Goal: Answer question/provide support

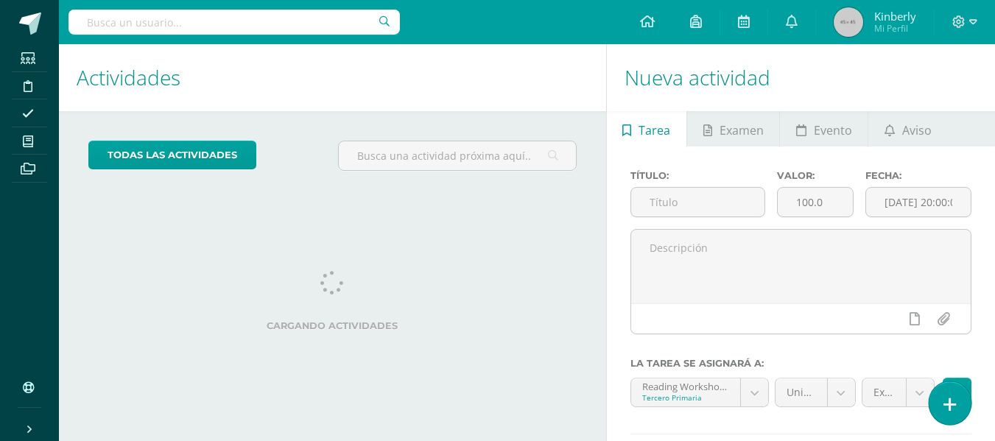
click at [962, 398] on link at bounding box center [949, 402] width 42 height 43
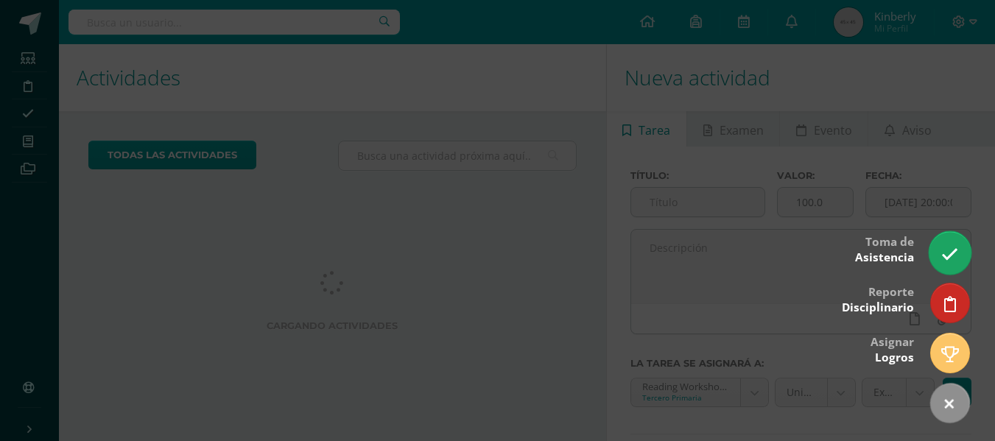
click at [957, 250] on icon at bounding box center [949, 254] width 17 height 17
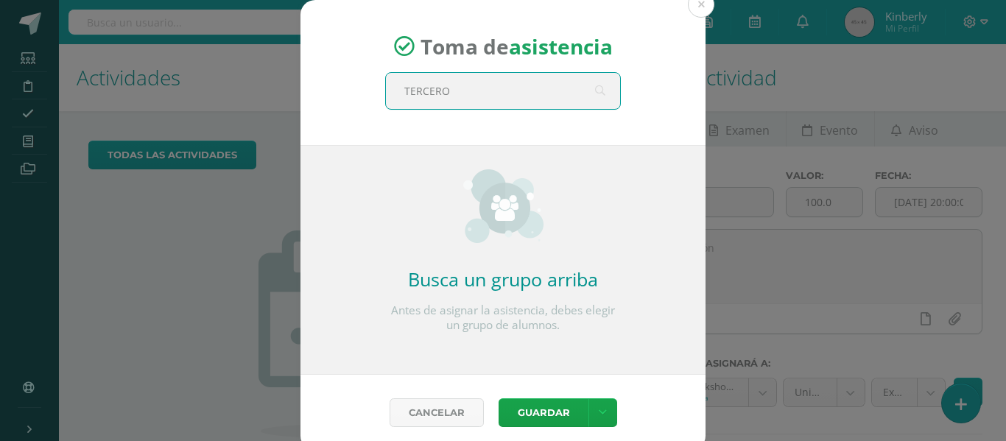
type input "TERCERO B"
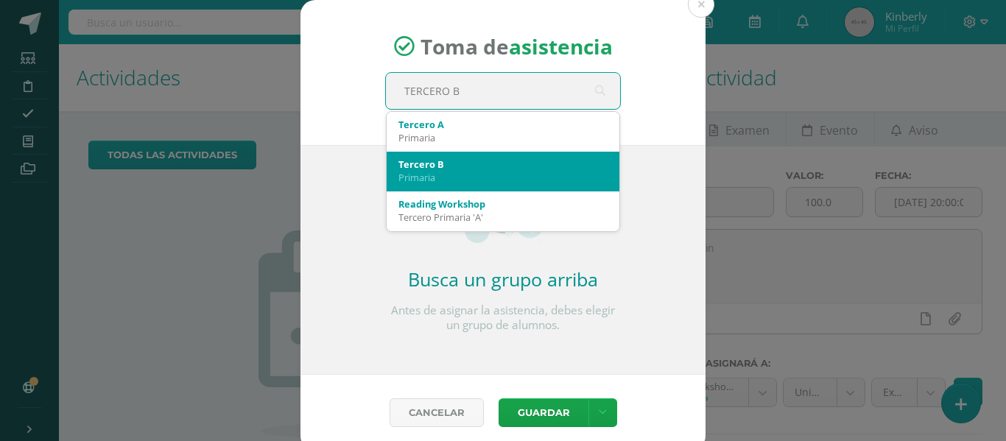
click at [460, 160] on div "Tercero B" at bounding box center [502, 164] width 209 height 13
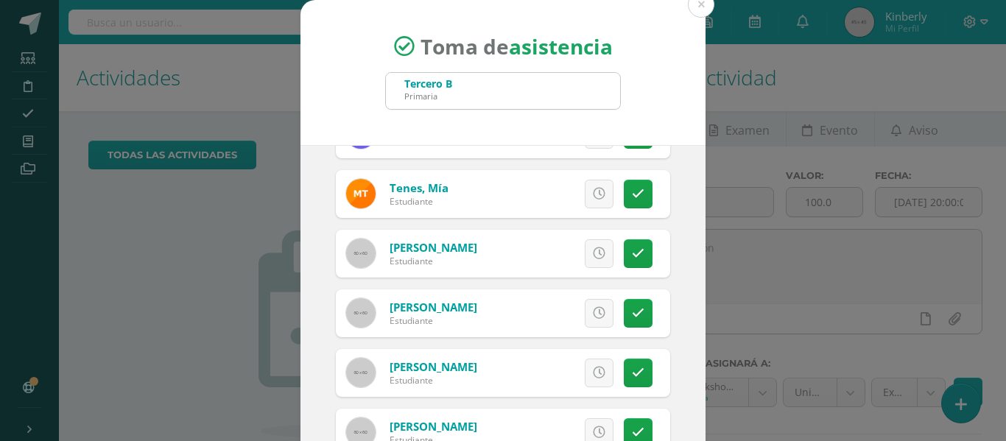
scroll to position [116, 0]
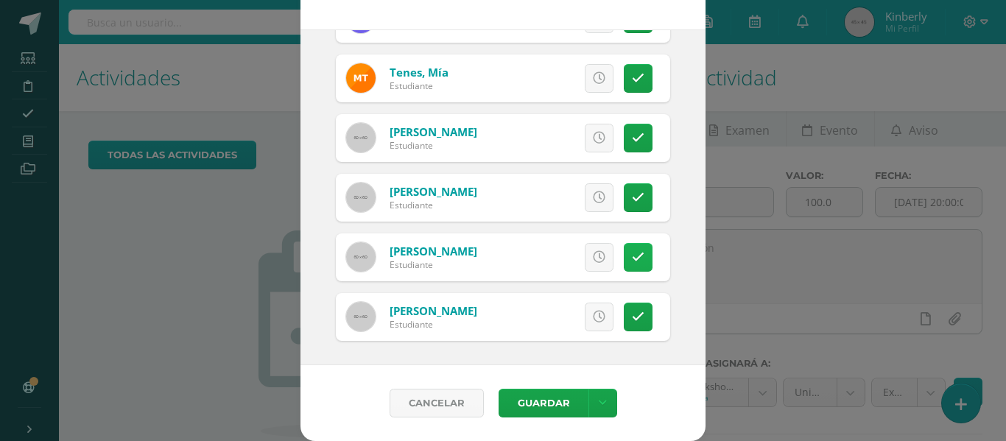
click at [627, 267] on link at bounding box center [638, 257] width 29 height 29
click at [537, 407] on button "Guardar" at bounding box center [543, 403] width 90 height 29
